Goal: Contribute content

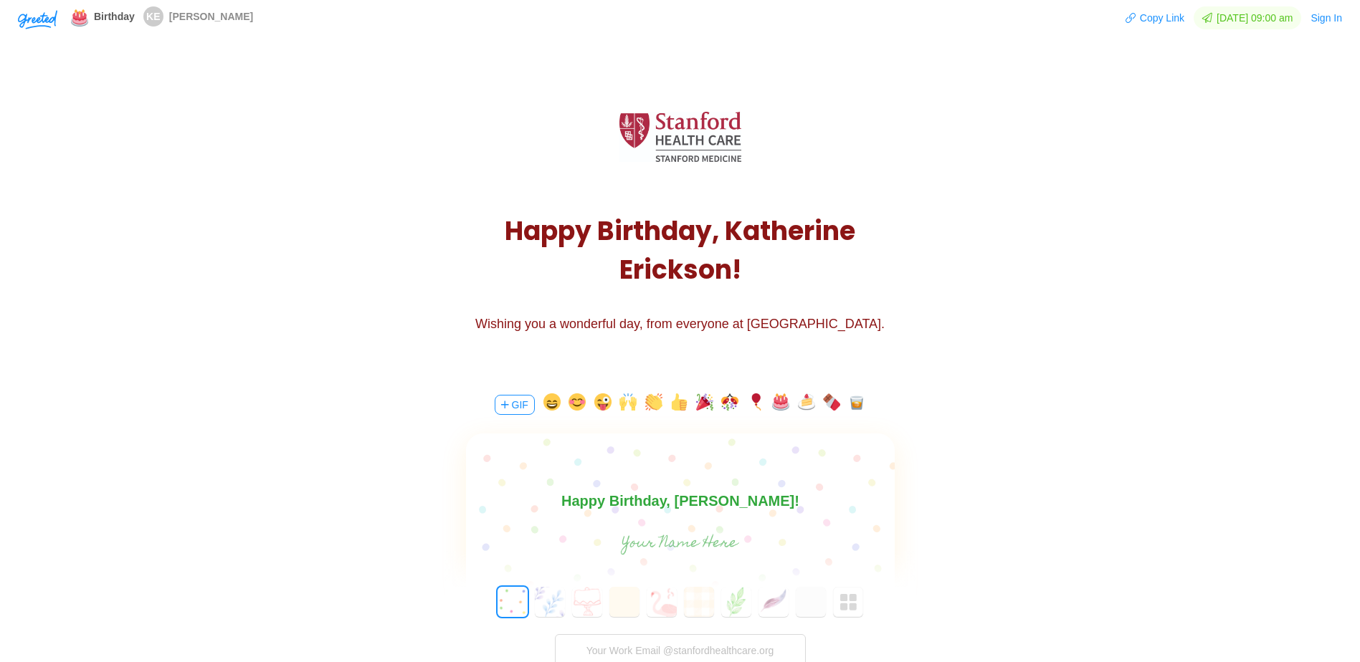
scroll to position [72, 0]
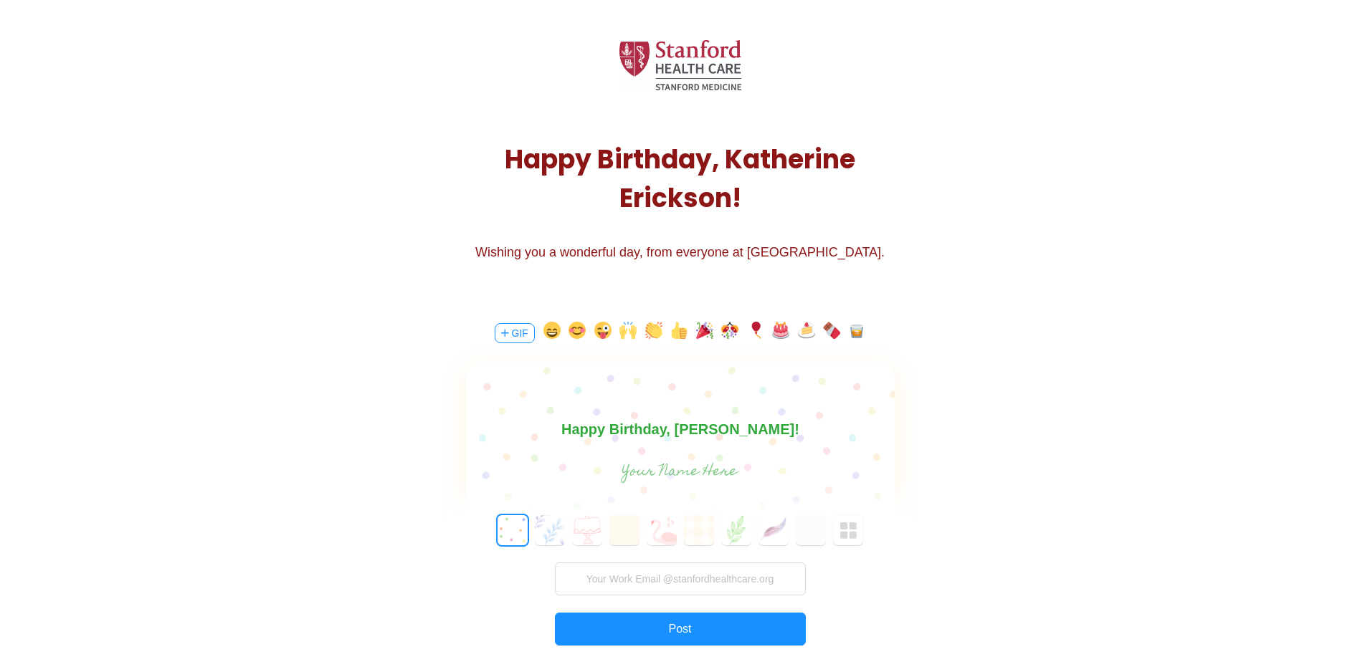
click at [777, 428] on body "Happy Birthday, [PERSON_NAME]!" at bounding box center [679, 429] width 429 height 23
drag, startPoint x: 828, startPoint y: 429, endPoint x: 718, endPoint y: 422, distance: 110.6
click at [718, 422] on body "Happy Birthday, [PERSON_NAME]! Appreciate your" at bounding box center [679, 429] width 429 height 23
click at [783, 431] on body "Happy Birthday, [PERSON_NAME]! Glad" at bounding box center [679, 429] width 429 height 23
click at [758, 438] on body "Happy Birthday, [PERSON_NAME]! Glad" at bounding box center [679, 429] width 429 height 23
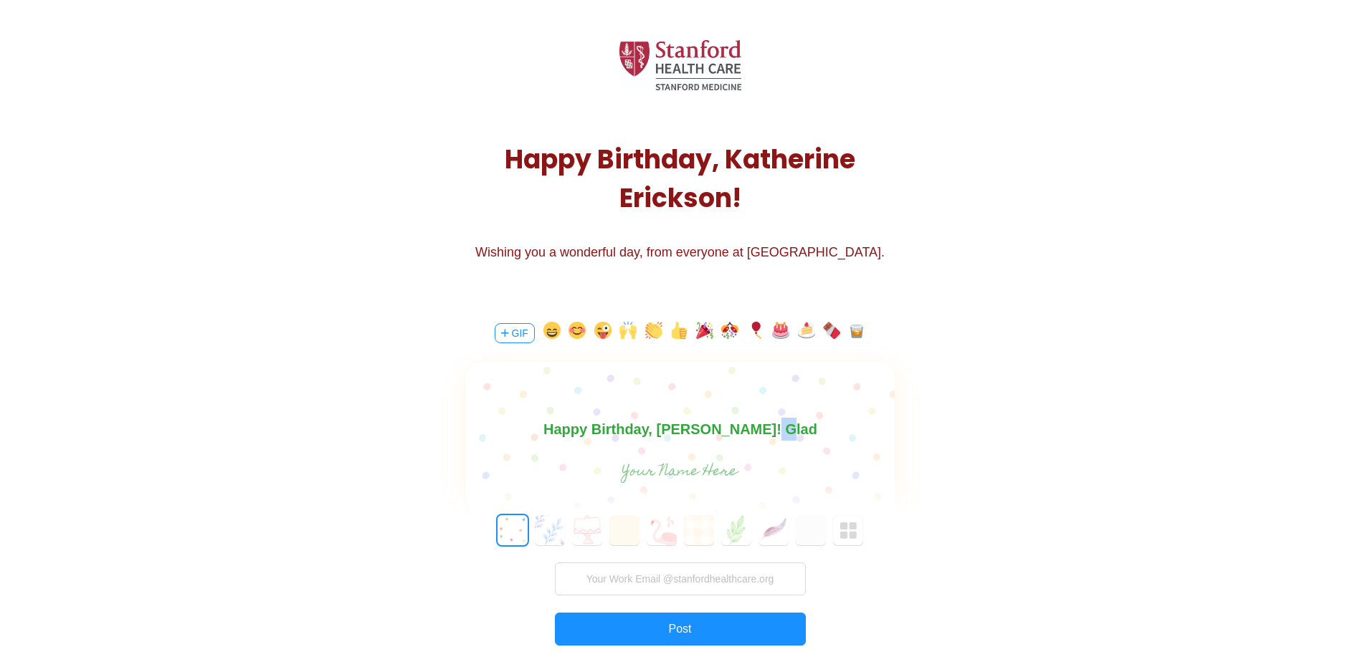
drag, startPoint x: 791, startPoint y: 433, endPoint x: 772, endPoint y: 437, distance: 19.1
click at [772, 437] on body "Happy Birthday, [PERSON_NAME]! Glad" at bounding box center [679, 429] width 429 height 23
click at [786, 438] on body "Happy Birthday, [PERSON_NAME]! Glad" at bounding box center [679, 429] width 429 height 23
click at [770, 442] on div at bounding box center [680, 403] width 429 height 83
click at [776, 430] on body "Happy Birthday, [PERSON_NAME]! Glad" at bounding box center [679, 429] width 429 height 23
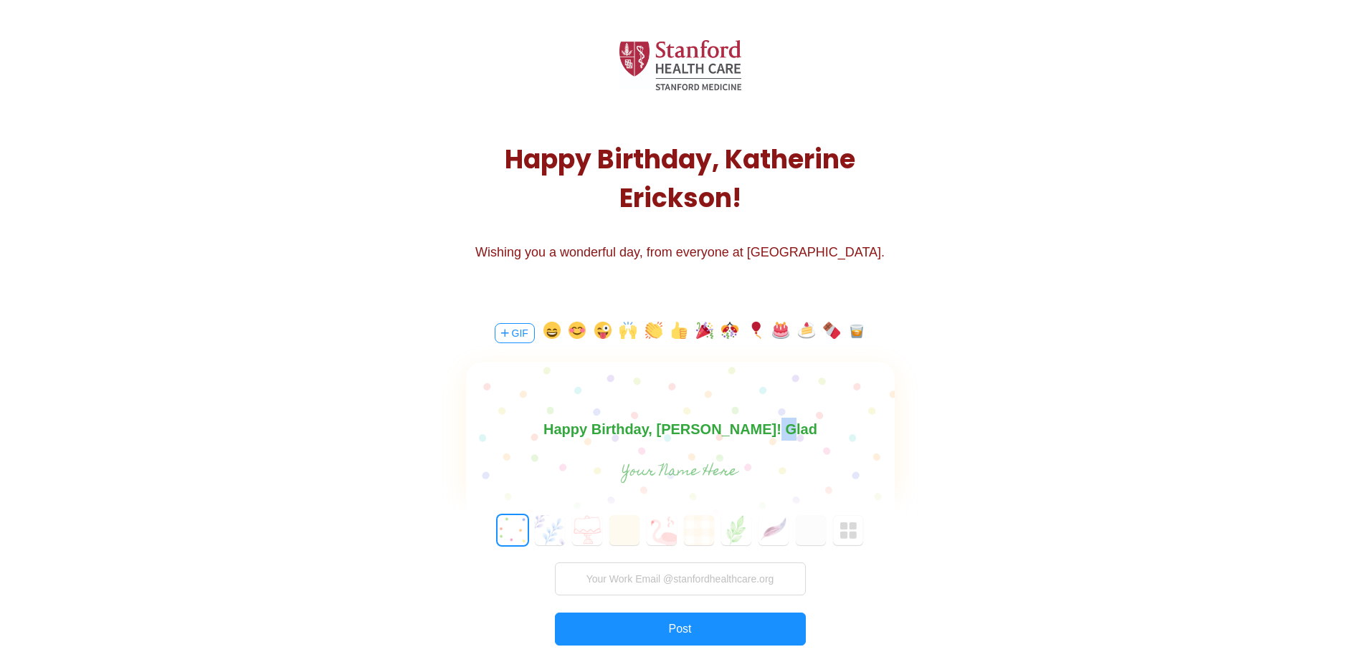
click at [788, 429] on body "Happy Birthday, [PERSON_NAME]! Glad" at bounding box center [679, 429] width 429 height 23
click at [774, 435] on body "Happy Birthday, [PERSON_NAME]! Glad" at bounding box center [679, 429] width 429 height 23
click at [783, 430] on body "Happy Birthday, [PERSON_NAME]! Glad" at bounding box center [679, 429] width 429 height 23
drag, startPoint x: 787, startPoint y: 431, endPoint x: 756, endPoint y: 431, distance: 30.8
click at [756, 431] on body "Happy Birthday, [PERSON_NAME]! Glad" at bounding box center [679, 429] width 429 height 23
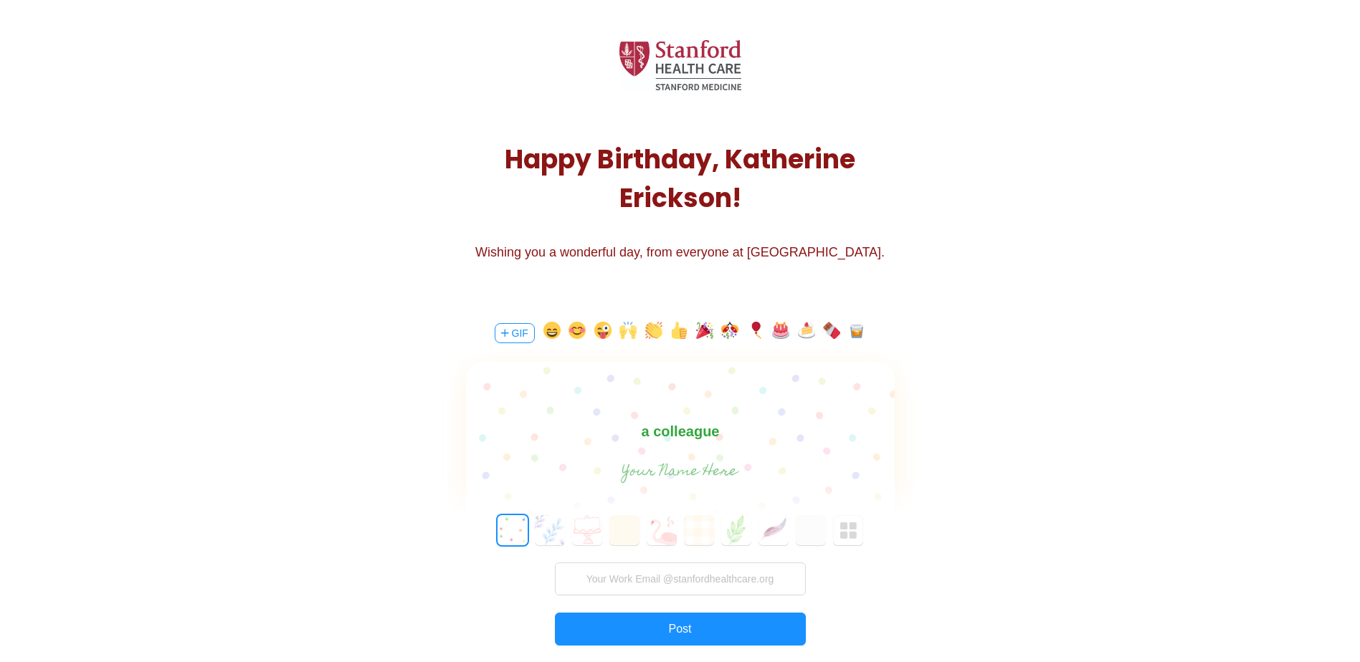
scroll to position [0, 0]
drag, startPoint x: 647, startPoint y: 428, endPoint x: 1371, endPoint y: 847, distance: 836.3
click at [894, 429] on html "Happy Birthday, [PERSON_NAME]! We're lucky to have you as a colleague" at bounding box center [679, 441] width 429 height 46
drag, startPoint x: 728, startPoint y: 434, endPoint x: 502, endPoint y: 437, distance: 226.5
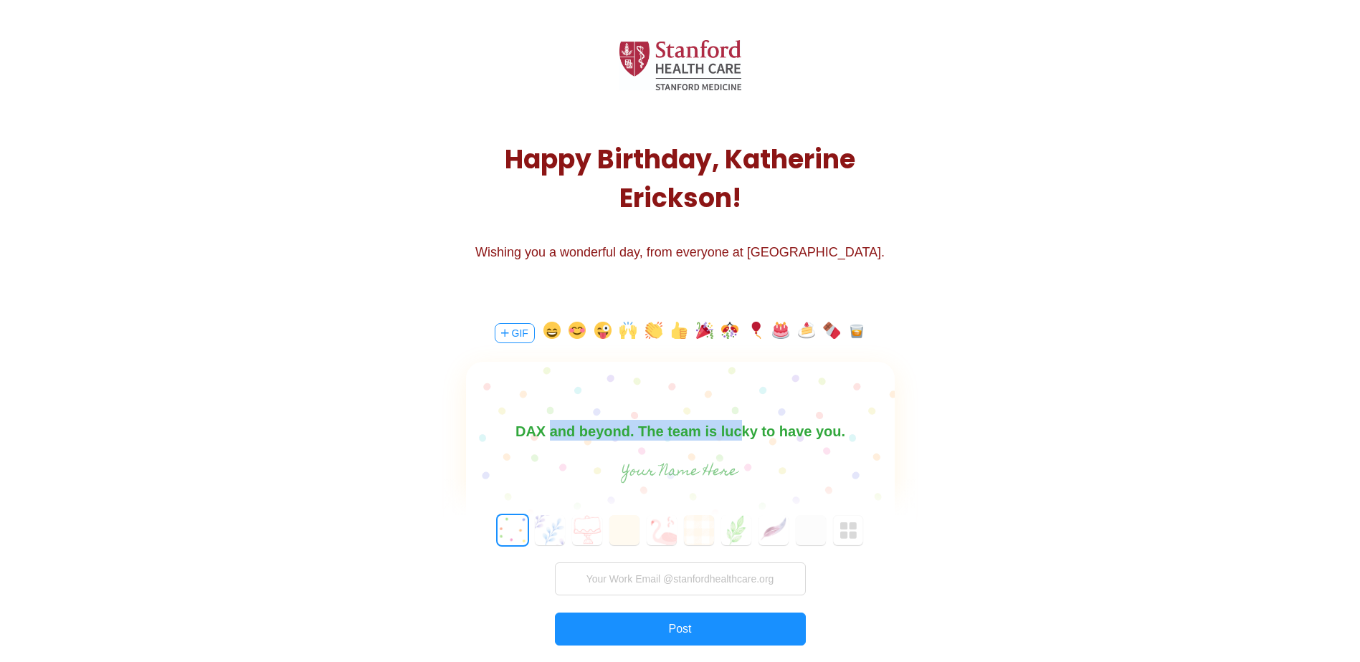
click at [502, 437] on body "Happy Birthday, [PERSON_NAME]! Thanks for all you do for DAX and beyond. The te…" at bounding box center [679, 420] width 429 height 46
click at [594, 435] on body "Happy Birthday, [PERSON_NAME]! Thanks for all you do for DAX and beyond. The te…" at bounding box center [679, 420] width 429 height 46
drag, startPoint x: 781, startPoint y: 432, endPoint x: 822, endPoint y: 431, distance: 41.6
click at [822, 431] on body "Happy Birthday, [PERSON_NAME]! Thanks for all you do for DAX and beyond. The te…" at bounding box center [679, 439] width 429 height 46
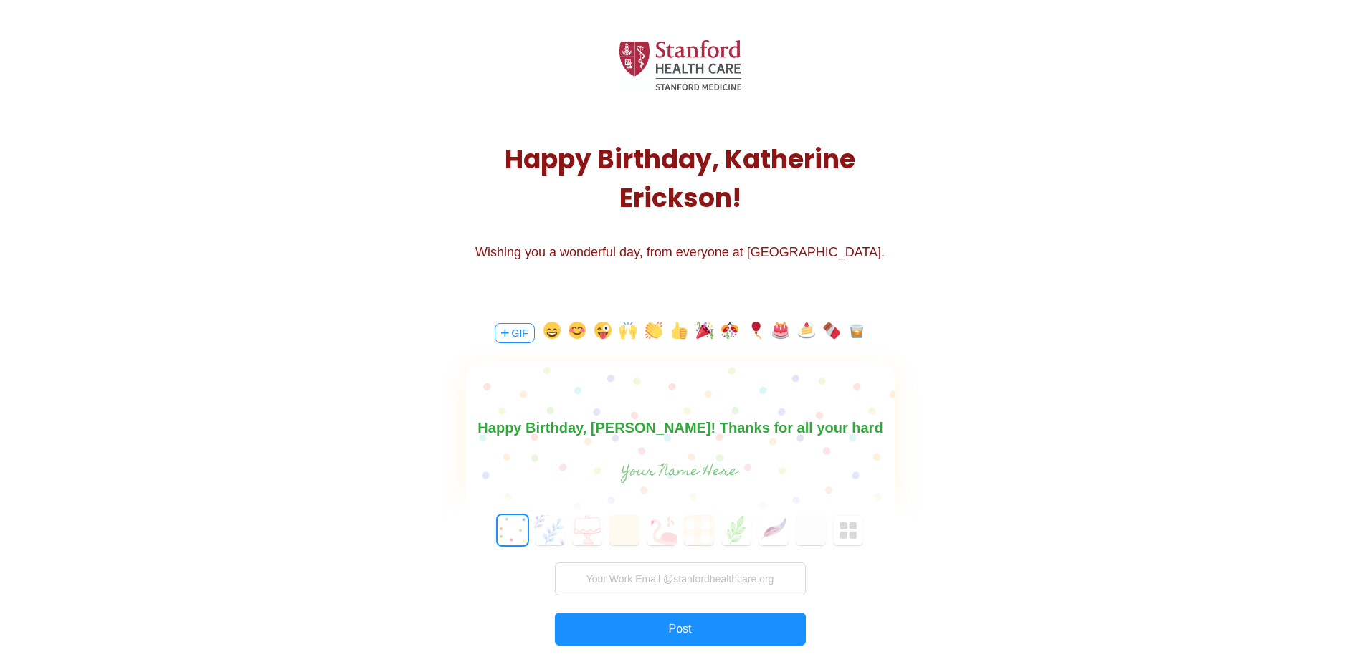
scroll to position [21, 0]
drag, startPoint x: 583, startPoint y: 435, endPoint x: 477, endPoint y: 437, distance: 106.1
click at [477, 437] on body "Happy Birthday, [PERSON_NAME]! Thanks for all your hard work with DAX and beyon…" at bounding box center [679, 420] width 429 height 46
click at [548, 431] on body "Happy Birthday, [PERSON_NAME]! Thanks for all your hard work with DAX and beyon…" at bounding box center [679, 420] width 429 height 46
click at [653, 584] on input "text" at bounding box center [680, 579] width 251 height 33
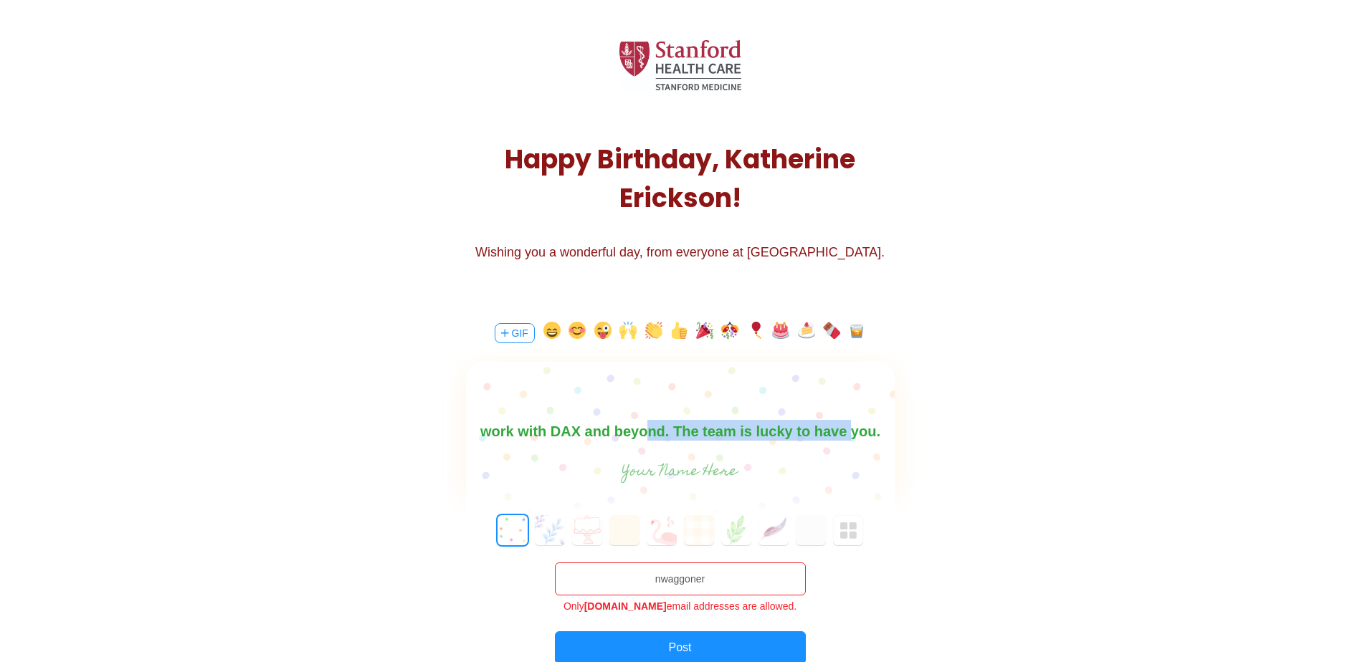
drag, startPoint x: 835, startPoint y: 432, endPoint x: 642, endPoint y: 437, distance: 193.6
click at [642, 437] on body "Happy Birthday, [PERSON_NAME]! Thanks for all your hard work with DAX and beyon…" at bounding box center [679, 420] width 429 height 46
click at [719, 581] on input "nwaggoner" at bounding box center [680, 579] width 251 height 33
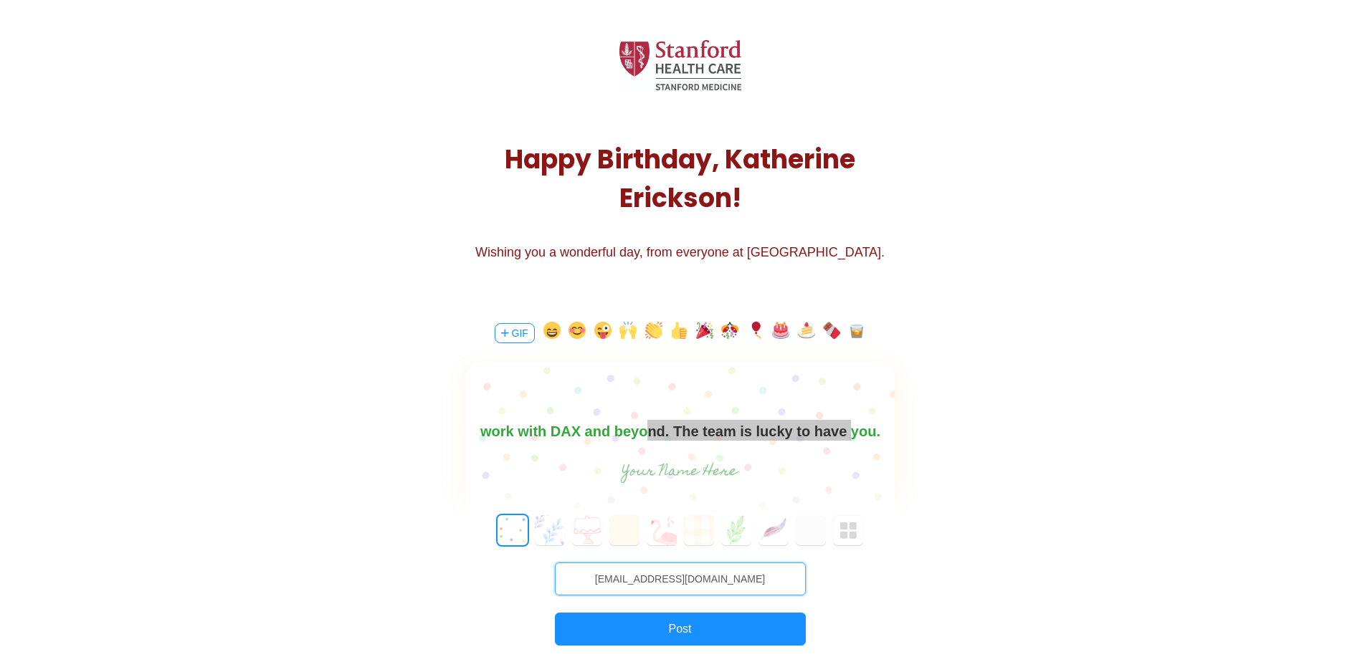
type input "[EMAIL_ADDRESS][DOMAIN_NAME]"
click at [912, 563] on div "0 1 2 3 4 5 6 7 8 9 10 11 12 13 14 15 16 17 18 19 20 21 22 23 24 25 26 27 28 29…" at bounding box center [680, 614] width 472 height 198
click at [750, 441] on div at bounding box center [680, 403] width 429 height 83
click at [735, 432] on body "Happy Birthday, [PERSON_NAME]! Thanks for all your hard work with DAX and beyon…" at bounding box center [679, 418] width 429 height 46
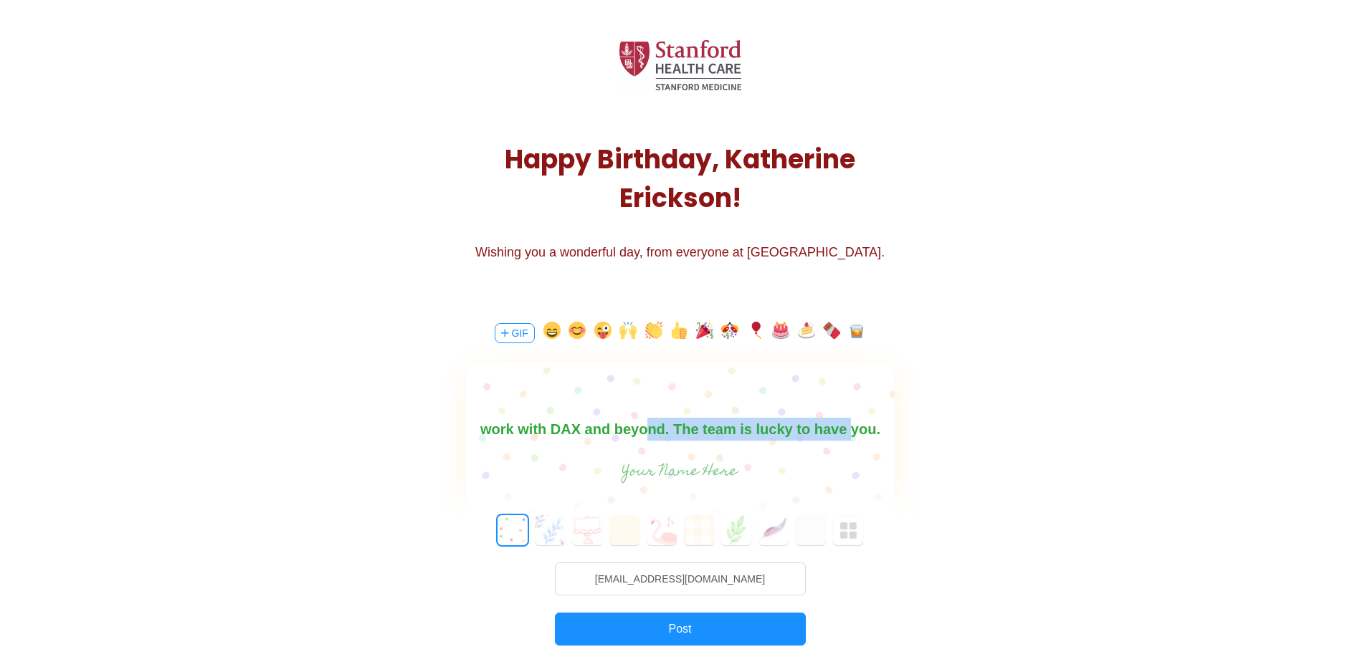
click at [780, 434] on body "Happy Birthday, [PERSON_NAME]! Thanks for all your hard work with DAX and beyon…" at bounding box center [679, 418] width 429 height 46
click at [783, 433] on body "Happy Birthday, [PERSON_NAME]! Thanks for all your hard work with DAX and beyon…" at bounding box center [679, 418] width 429 height 46
click at [687, 437] on body "Happy Birthday, [PERSON_NAME]! Thanks for all your hard work with DAX and beyon…" at bounding box center [679, 418] width 429 height 46
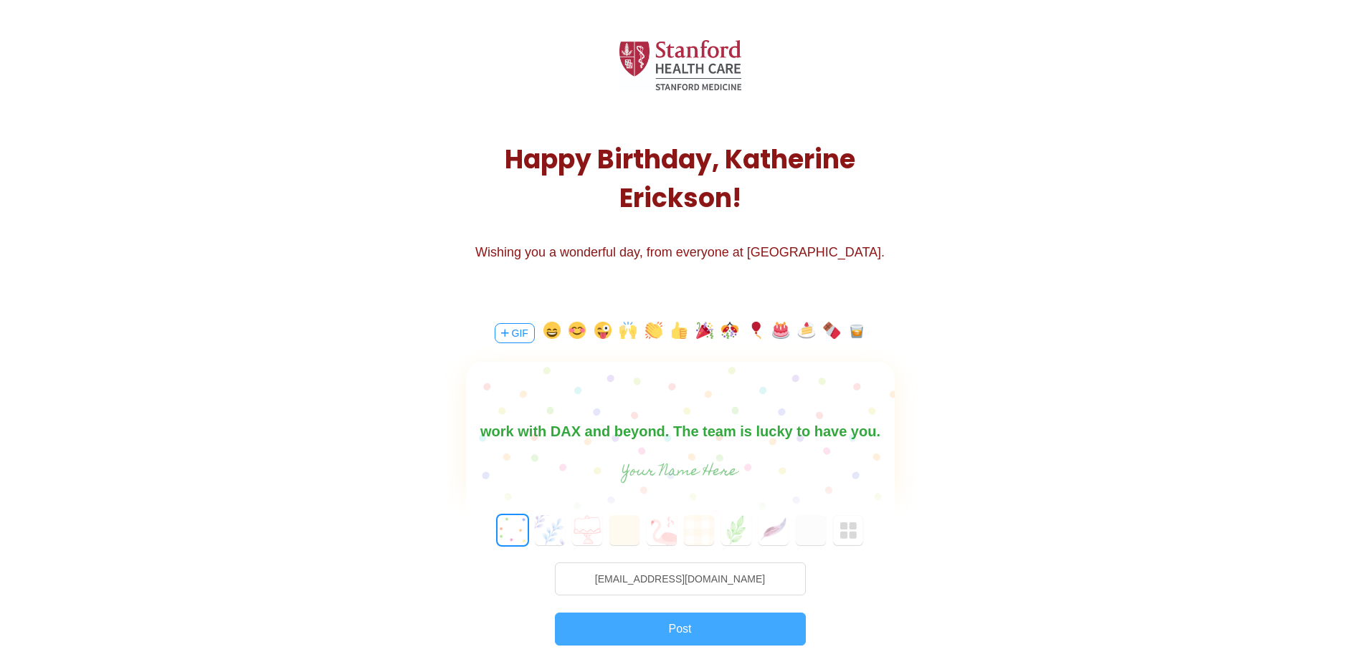
click at [695, 631] on button "Post" at bounding box center [680, 629] width 251 height 33
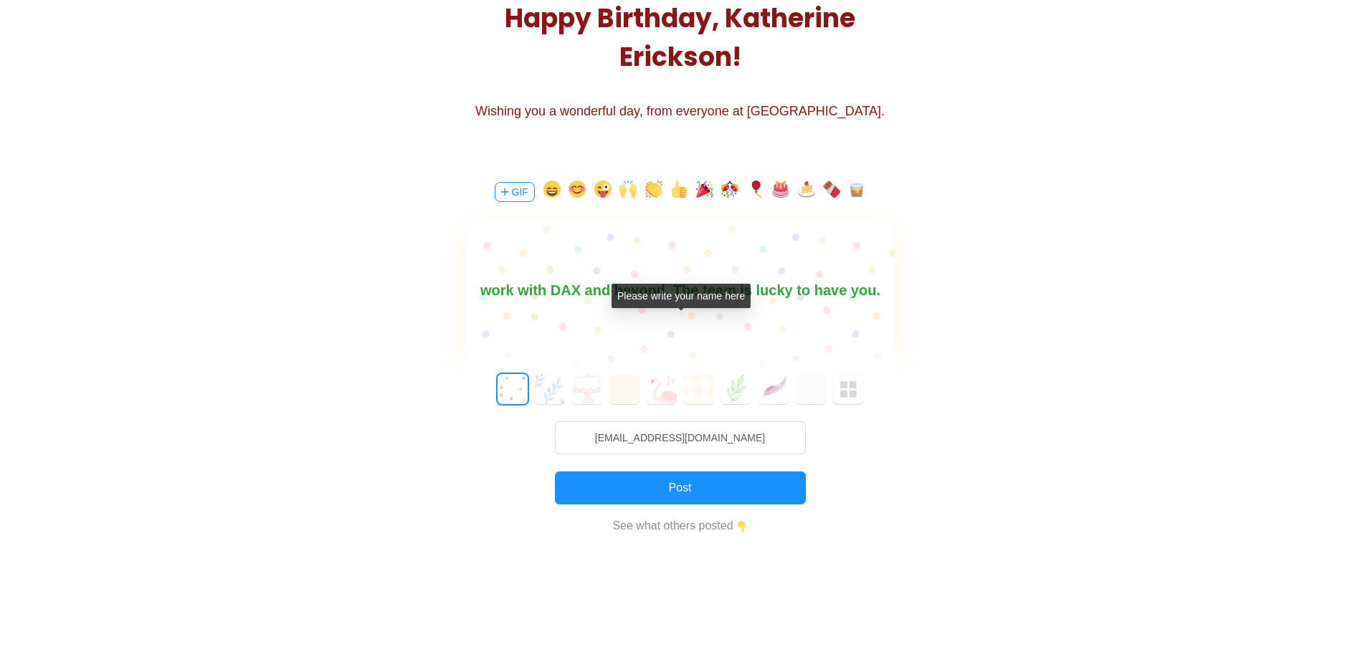
click at [651, 335] on input "text" at bounding box center [680, 331] width 322 height 29
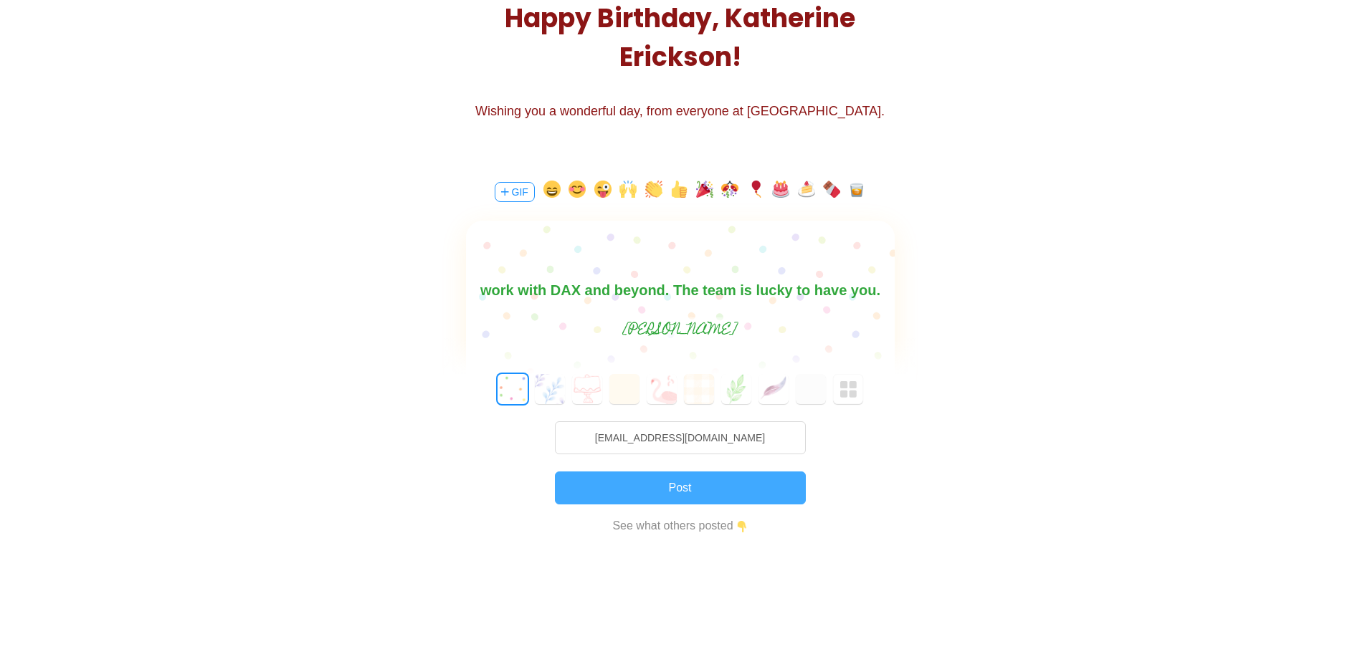
type input "[PERSON_NAME]"
click at [702, 495] on button "Post" at bounding box center [680, 488] width 251 height 33
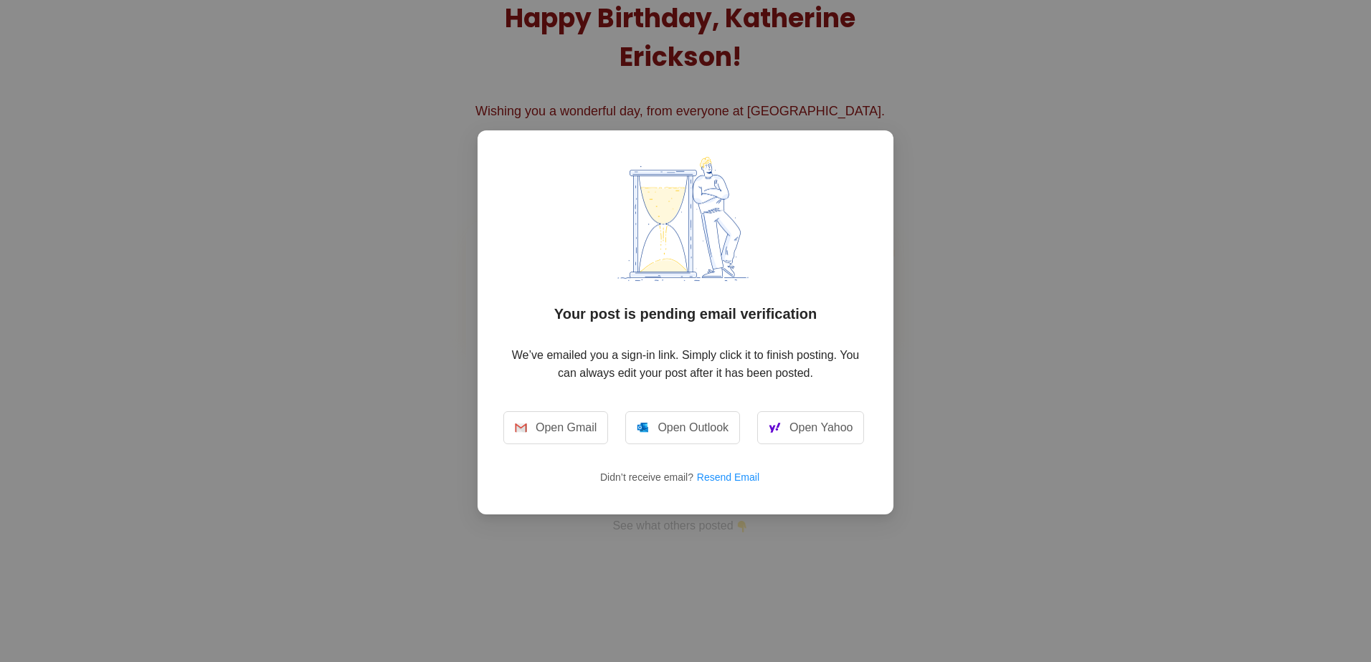
click at [1116, 452] on div "Your post is pending email verification We’ve emailed you a sign-in link. Simpl…" at bounding box center [685, 331] width 1371 height 662
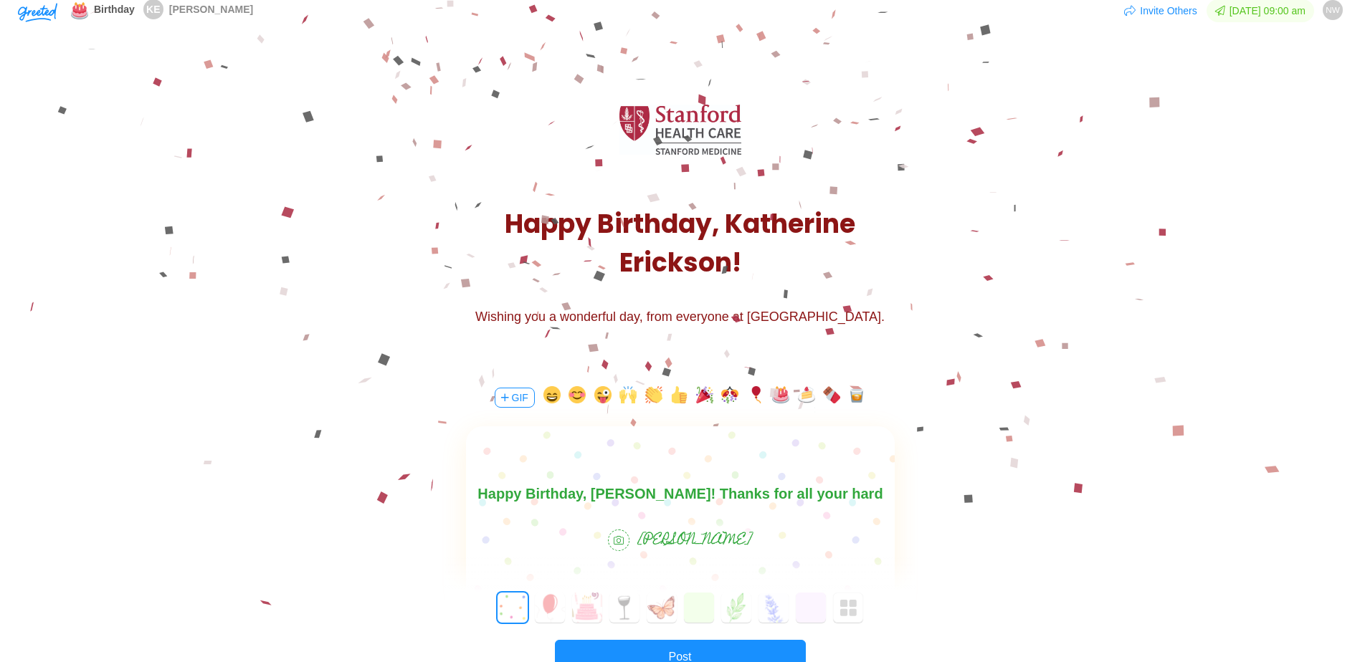
scroll to position [0, 0]
